Goal: Find specific page/section: Find specific page/section

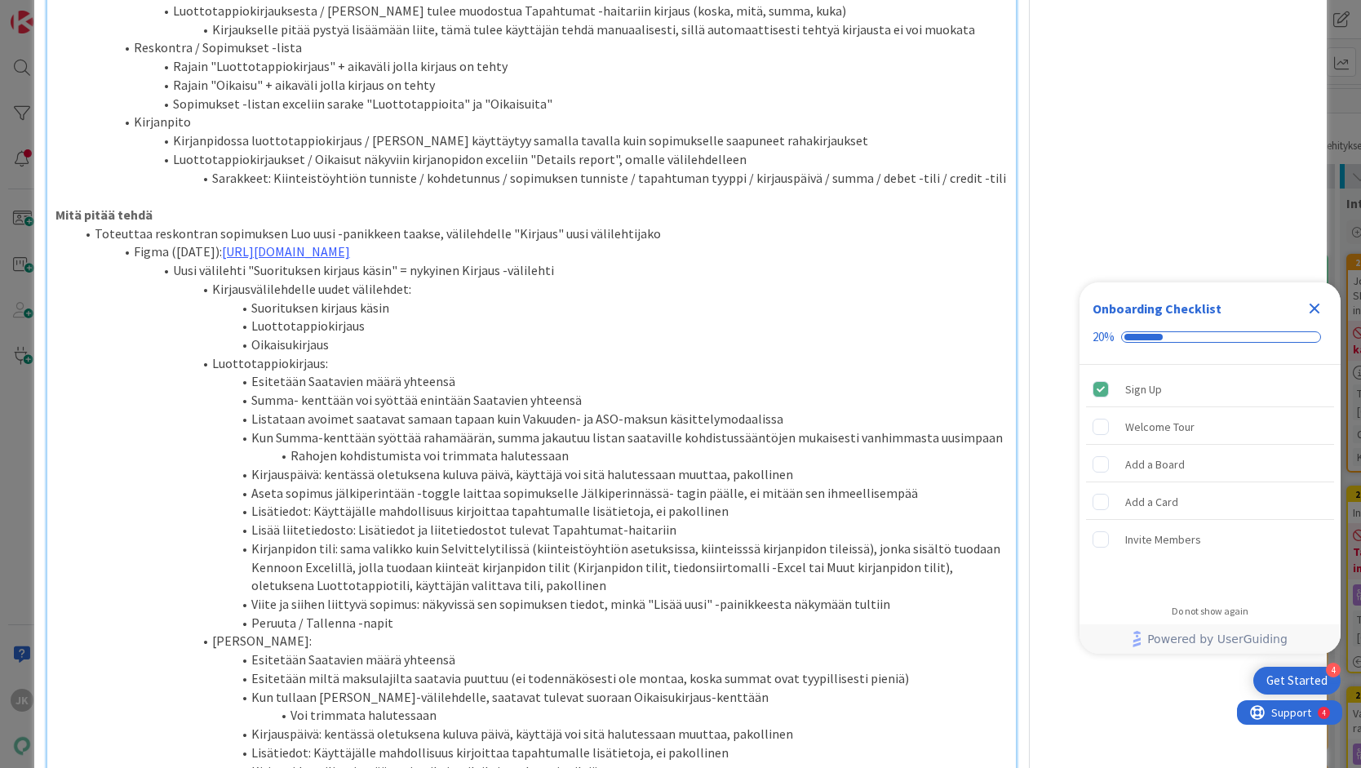
scroll to position [911, 0]
click at [350, 241] on link "[URL][DOMAIN_NAME]" at bounding box center [286, 249] width 128 height 16
click at [563, 258] on link "[URL][DOMAIN_NAME]" at bounding box center [519, 263] width 112 height 21
click at [937, 241] on li "Figma ([DATE]): [URL][DOMAIN_NAME]" at bounding box center [541, 250] width 933 height 19
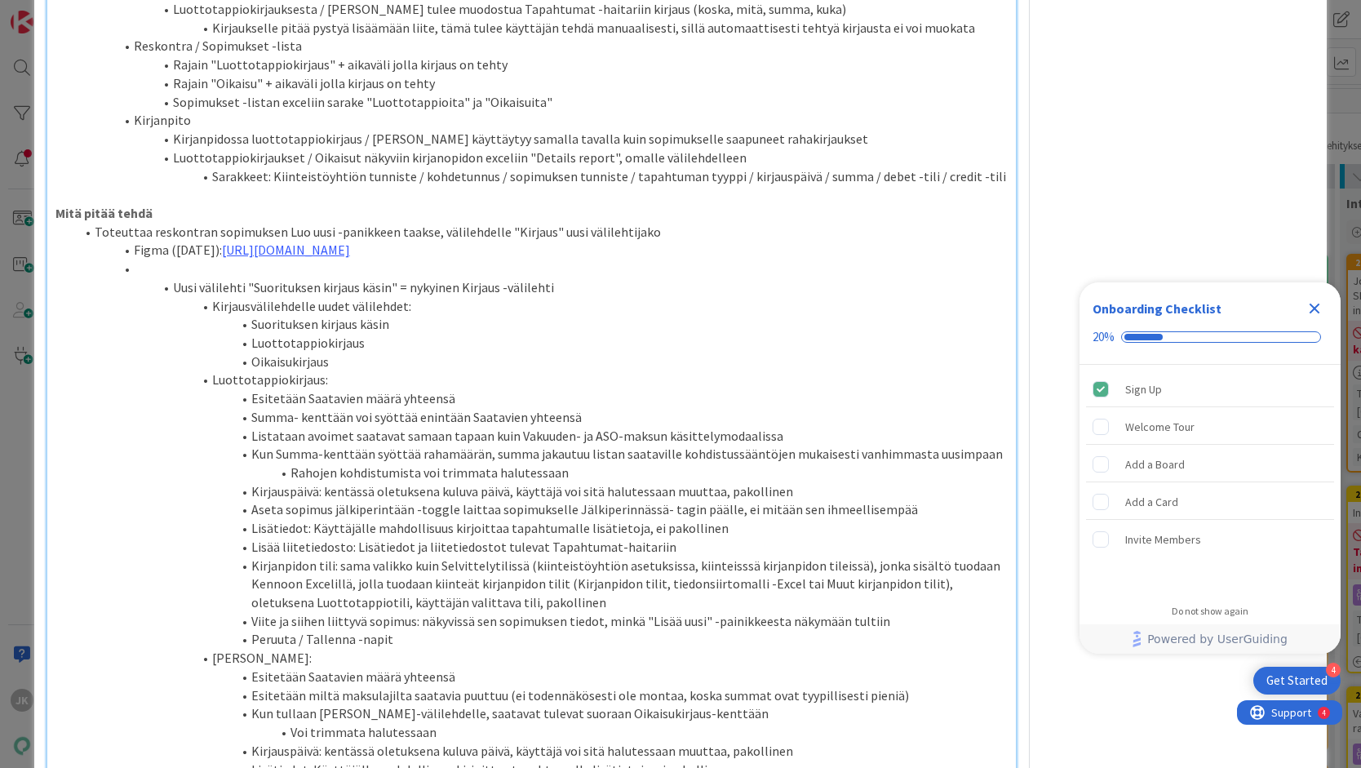
type textarea "x"
click at [288, 260] on link "[URL][DOMAIN_NAME]" at bounding box center [224, 268] width 128 height 16
type textarea "x"
click at [490, 282] on link "[URL][DOMAIN_NAME]" at bounding box center [445, 281] width 112 height 21
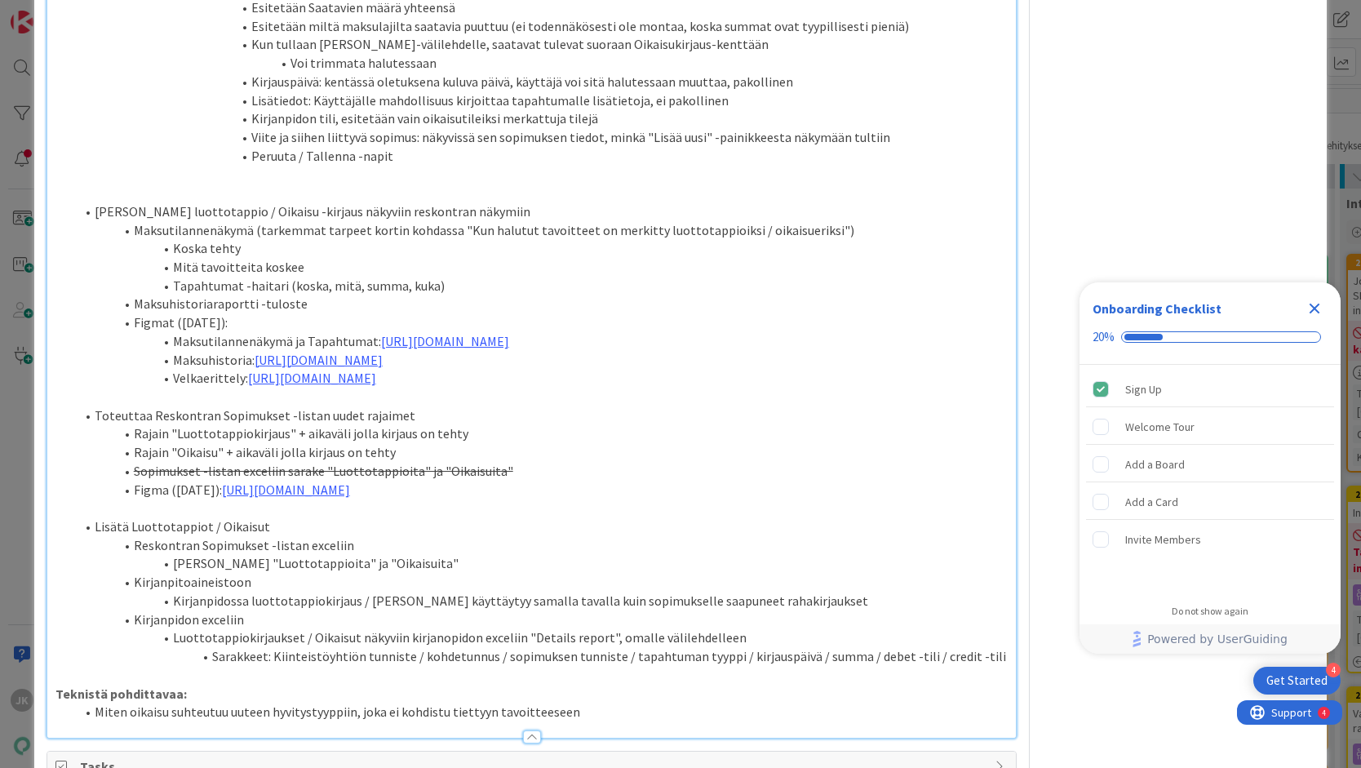
scroll to position [1535, 0]
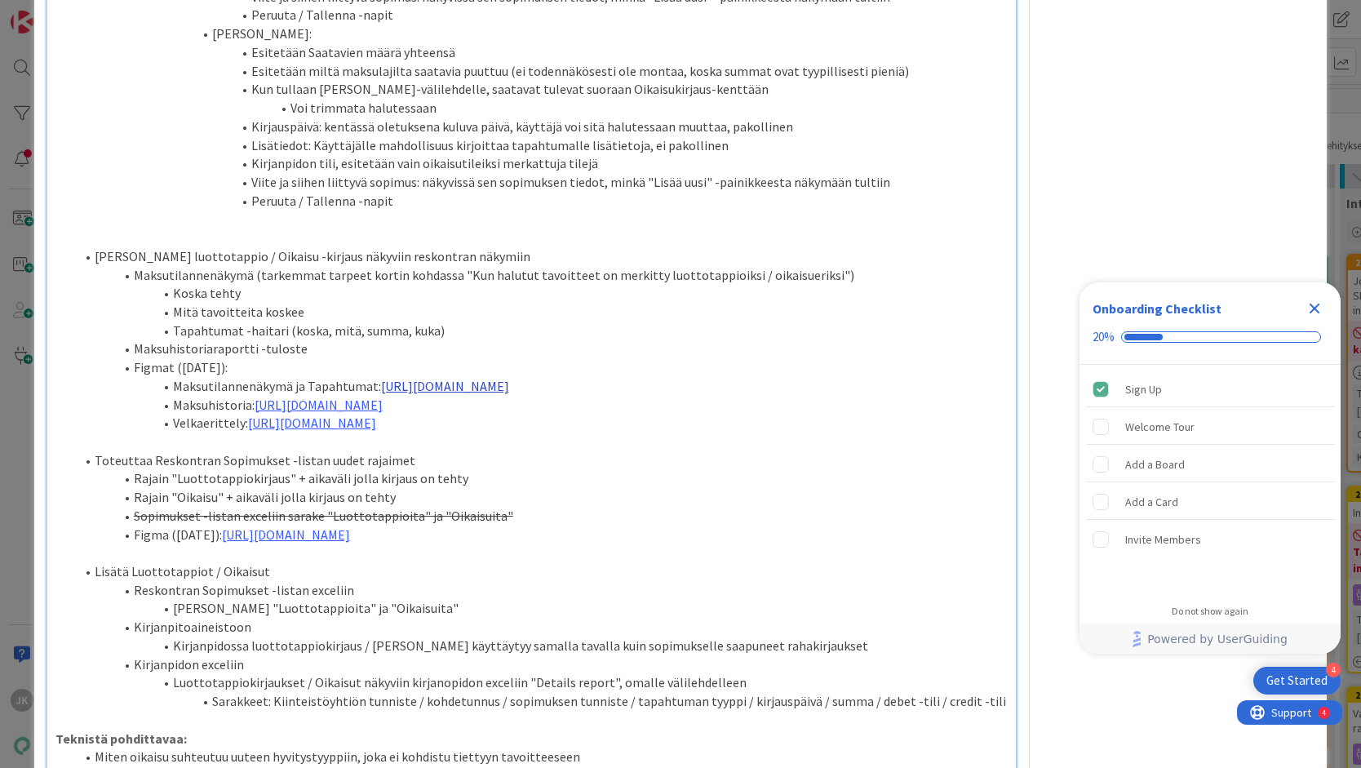
click at [509, 378] on link "[URL][DOMAIN_NAME]" at bounding box center [445, 386] width 128 height 16
click at [528, 414] on link "[URL][DOMAIN_NAME]" at bounding box center [472, 417] width 112 height 21
